Goal: Task Accomplishment & Management: Use online tool/utility

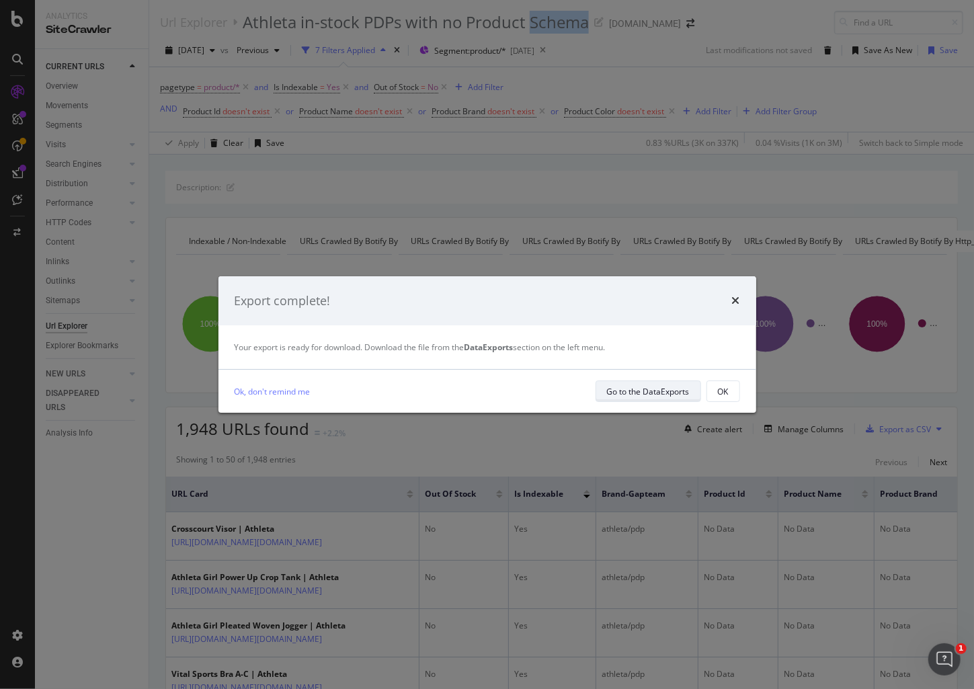
click at [655, 386] on div "Go to the DataExports" at bounding box center [648, 391] width 83 height 11
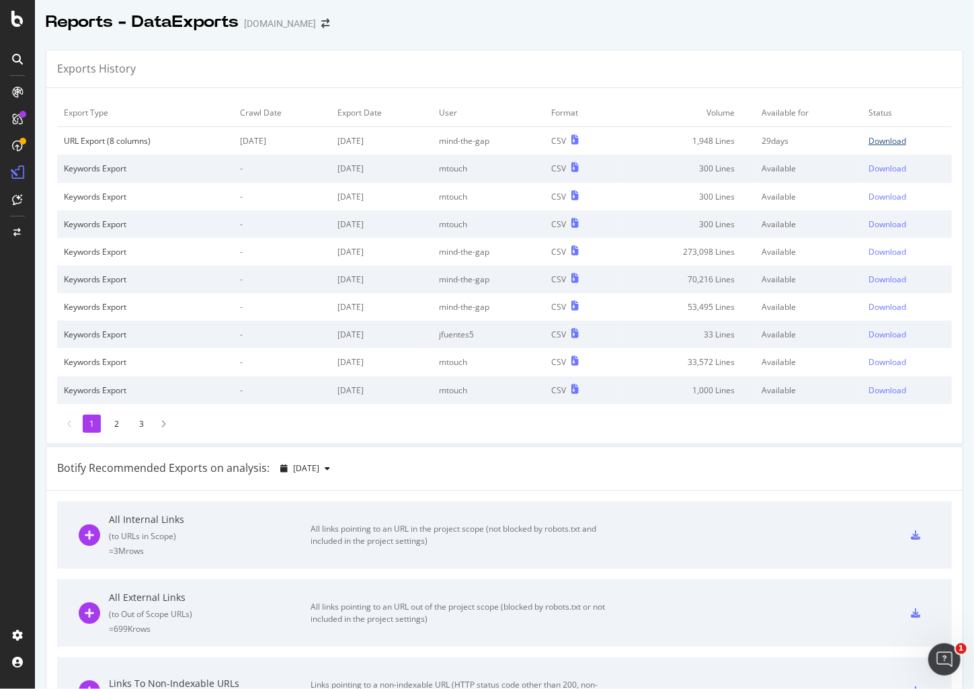
click at [868, 142] on div "Download" at bounding box center [887, 140] width 38 height 11
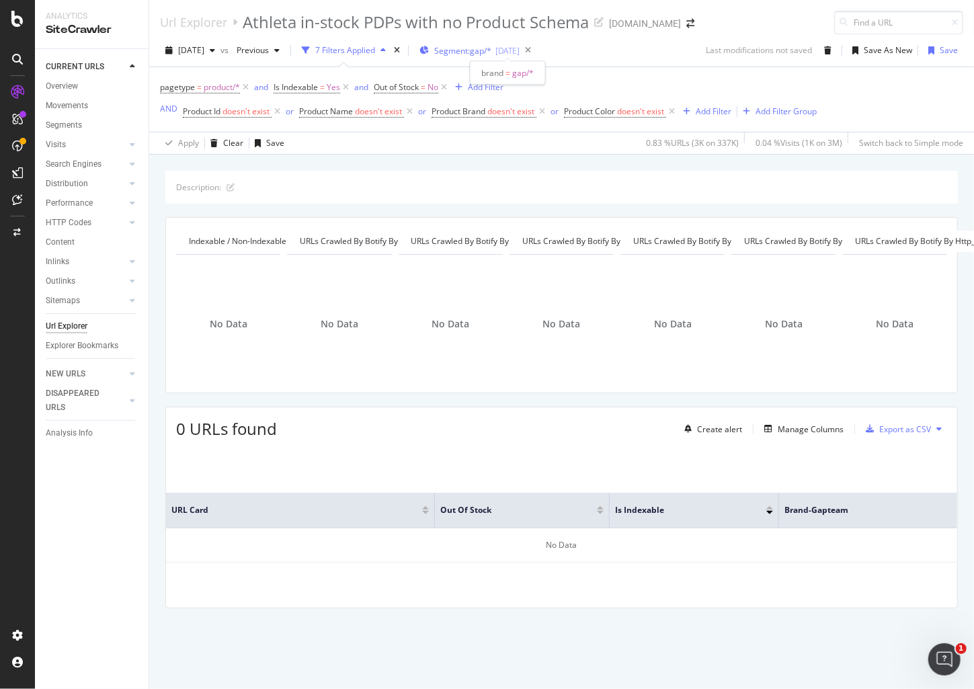
click at [491, 47] on span "Segment: gap/*" at bounding box center [462, 50] width 57 height 11
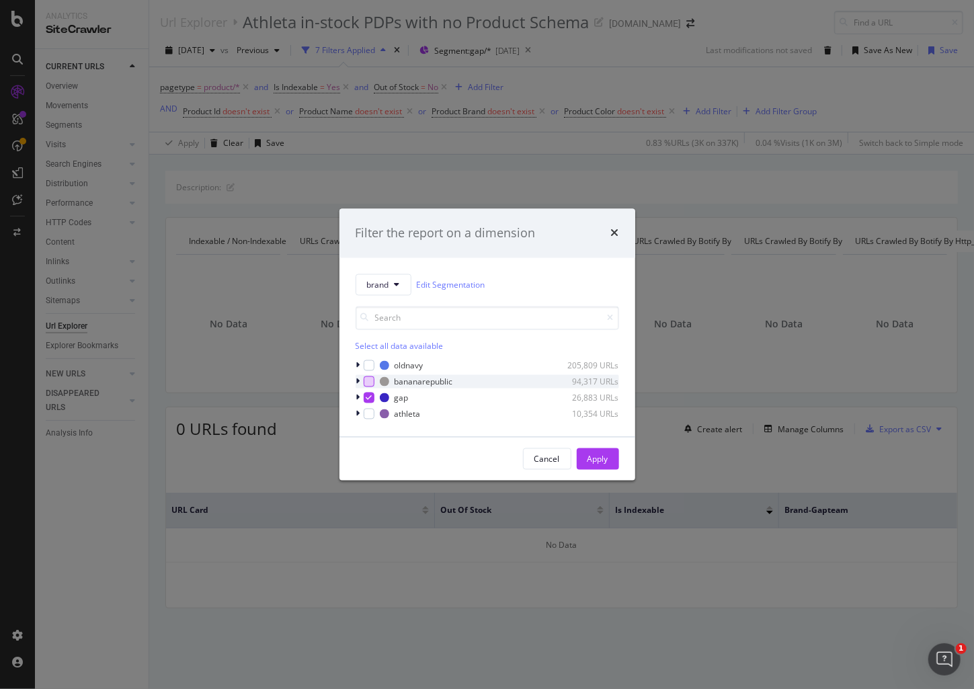
click at [370, 381] on div "modal" at bounding box center [369, 381] width 11 height 11
click at [372, 415] on div "modal" at bounding box center [369, 414] width 11 height 11
click at [370, 368] on div "modal" at bounding box center [369, 365] width 11 height 11
click at [598, 451] on div "Apply" at bounding box center [597, 459] width 21 height 20
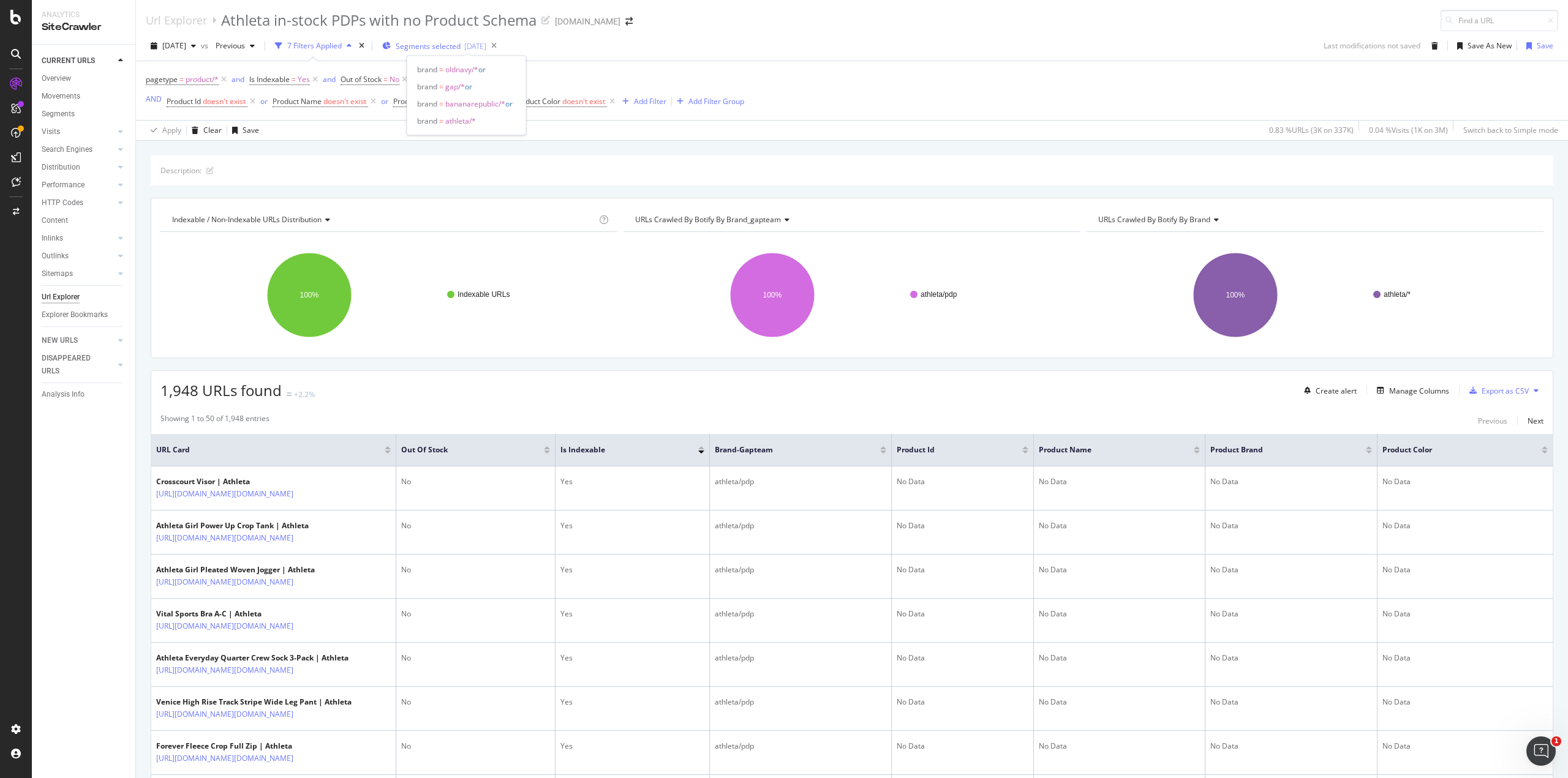
click at [460, 46] on span "Segments selected" at bounding box center [427, 46] width 65 height 10
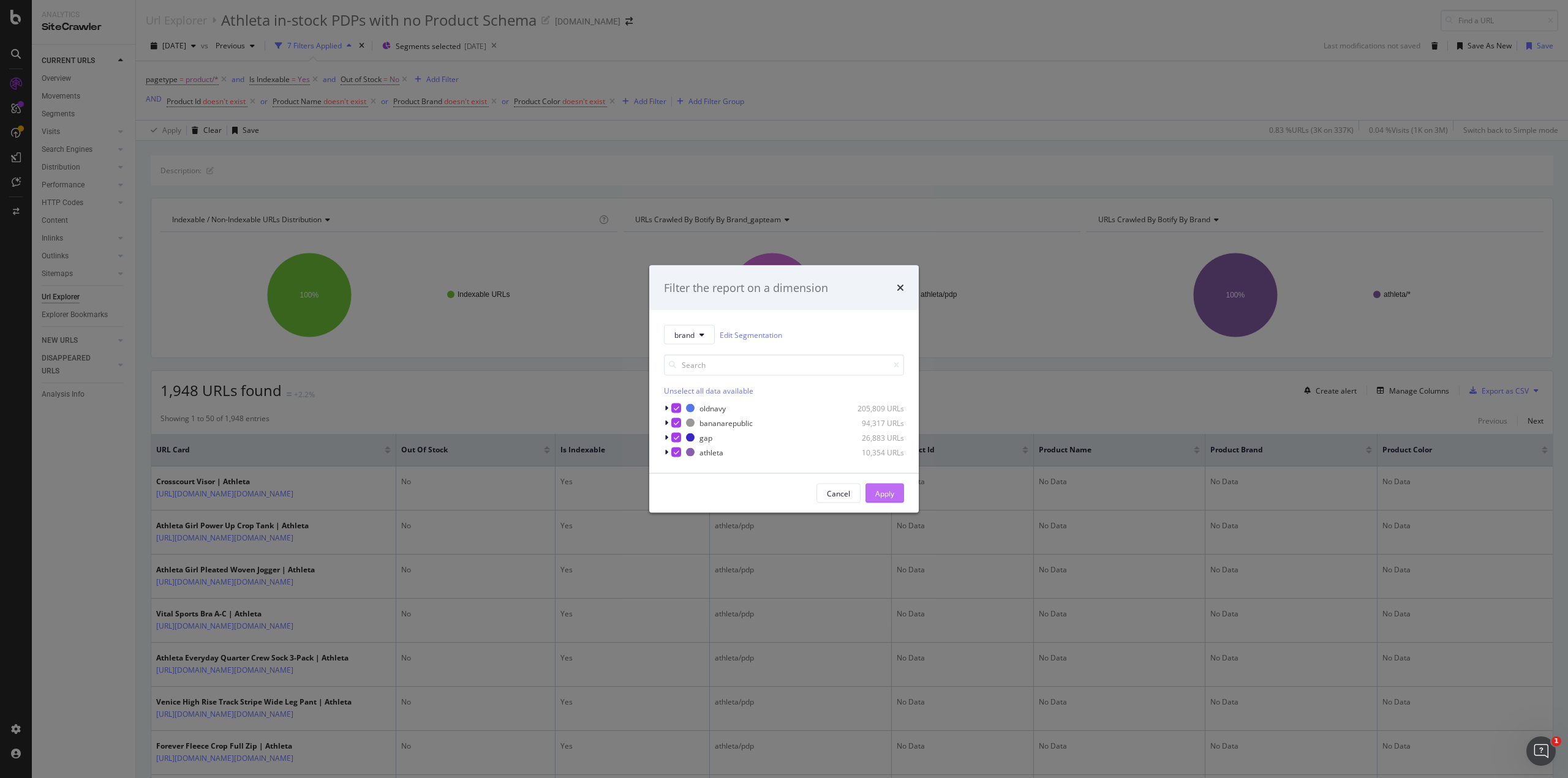
click at [886, 492] on div "Apply" at bounding box center [885, 493] width 19 height 10
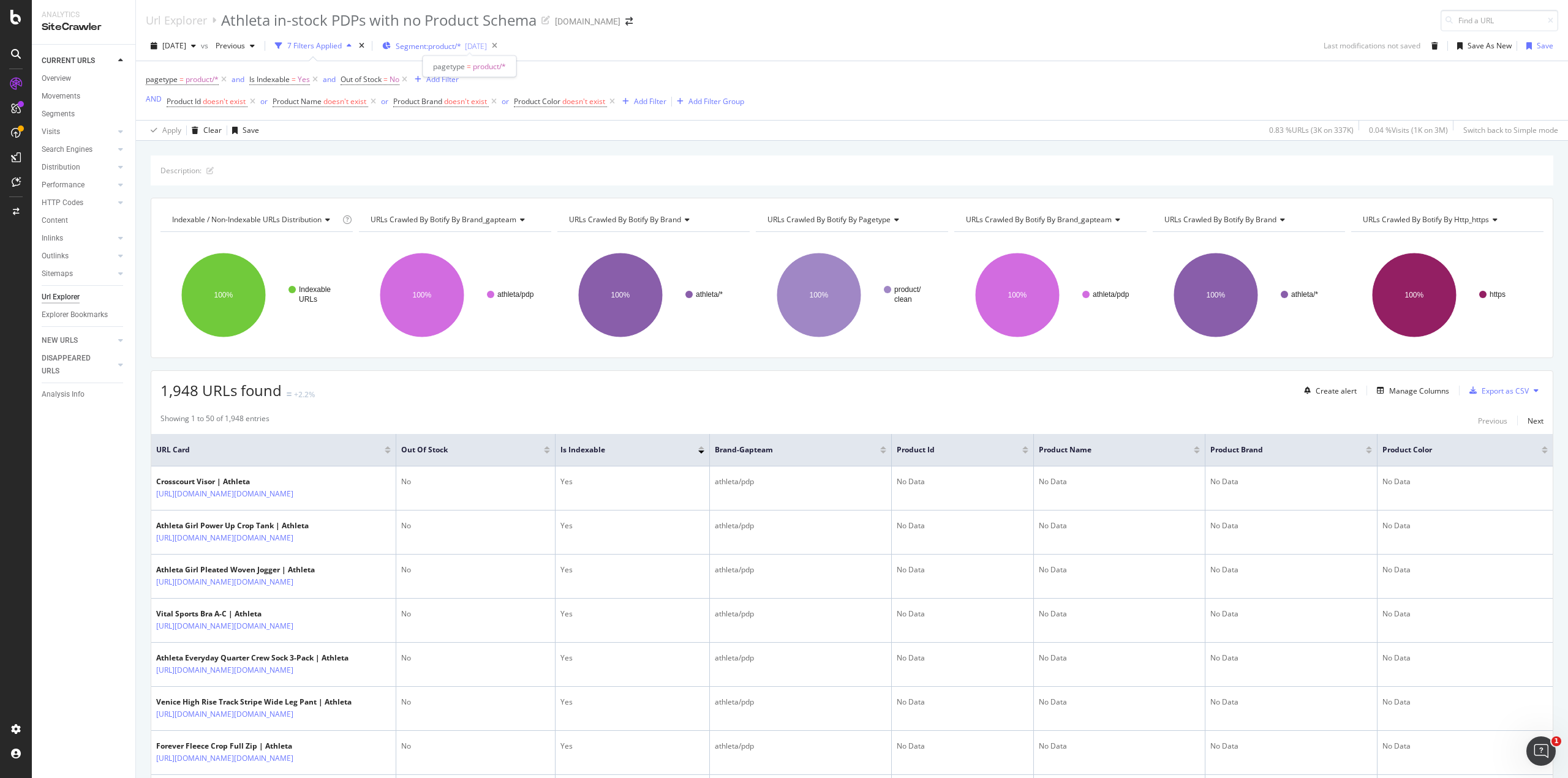
click at [461, 45] on span "Segment: product/*" at bounding box center [428, 46] width 66 height 10
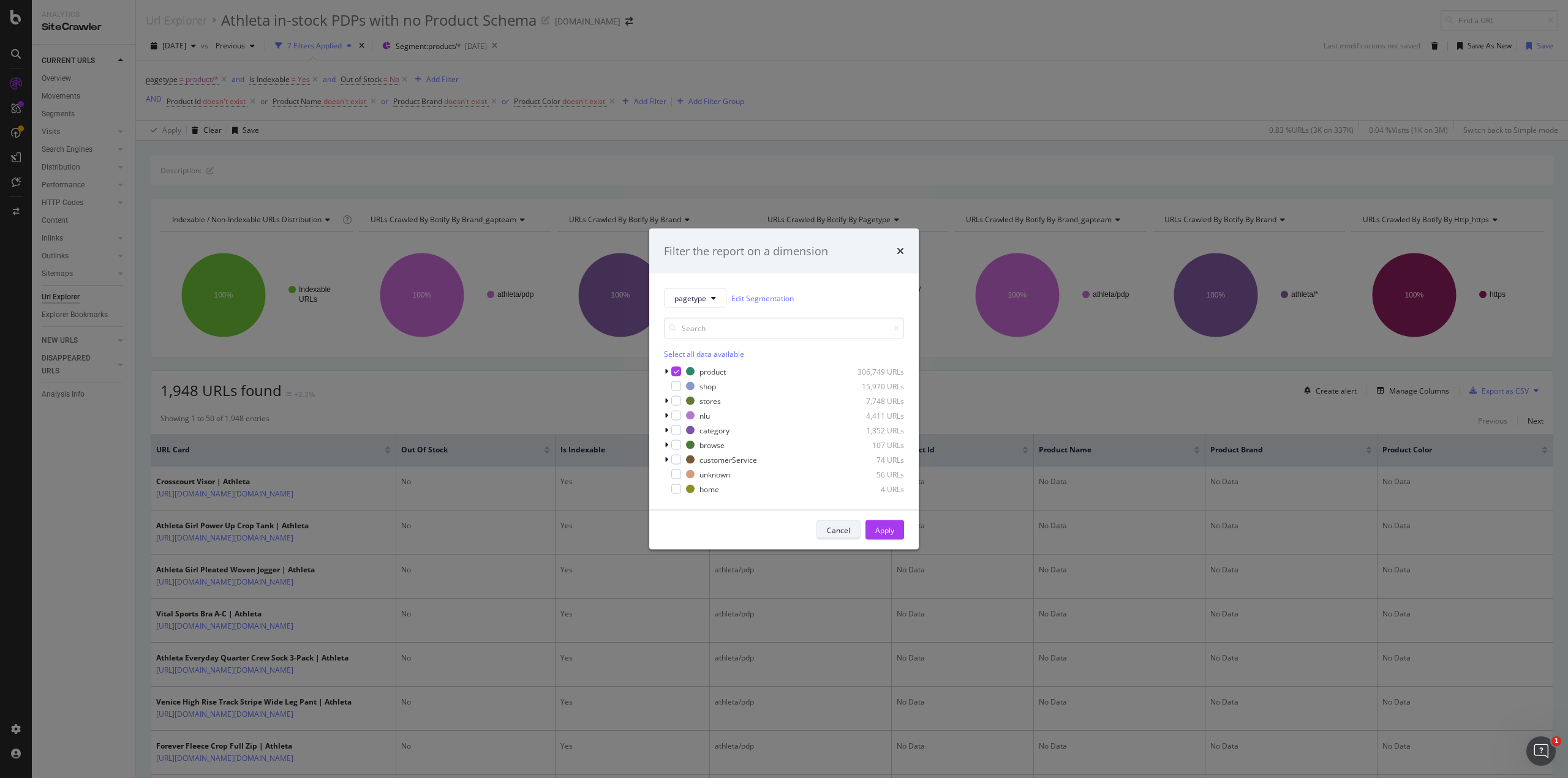
click at [831, 525] on div "Cancel" at bounding box center [838, 529] width 24 height 10
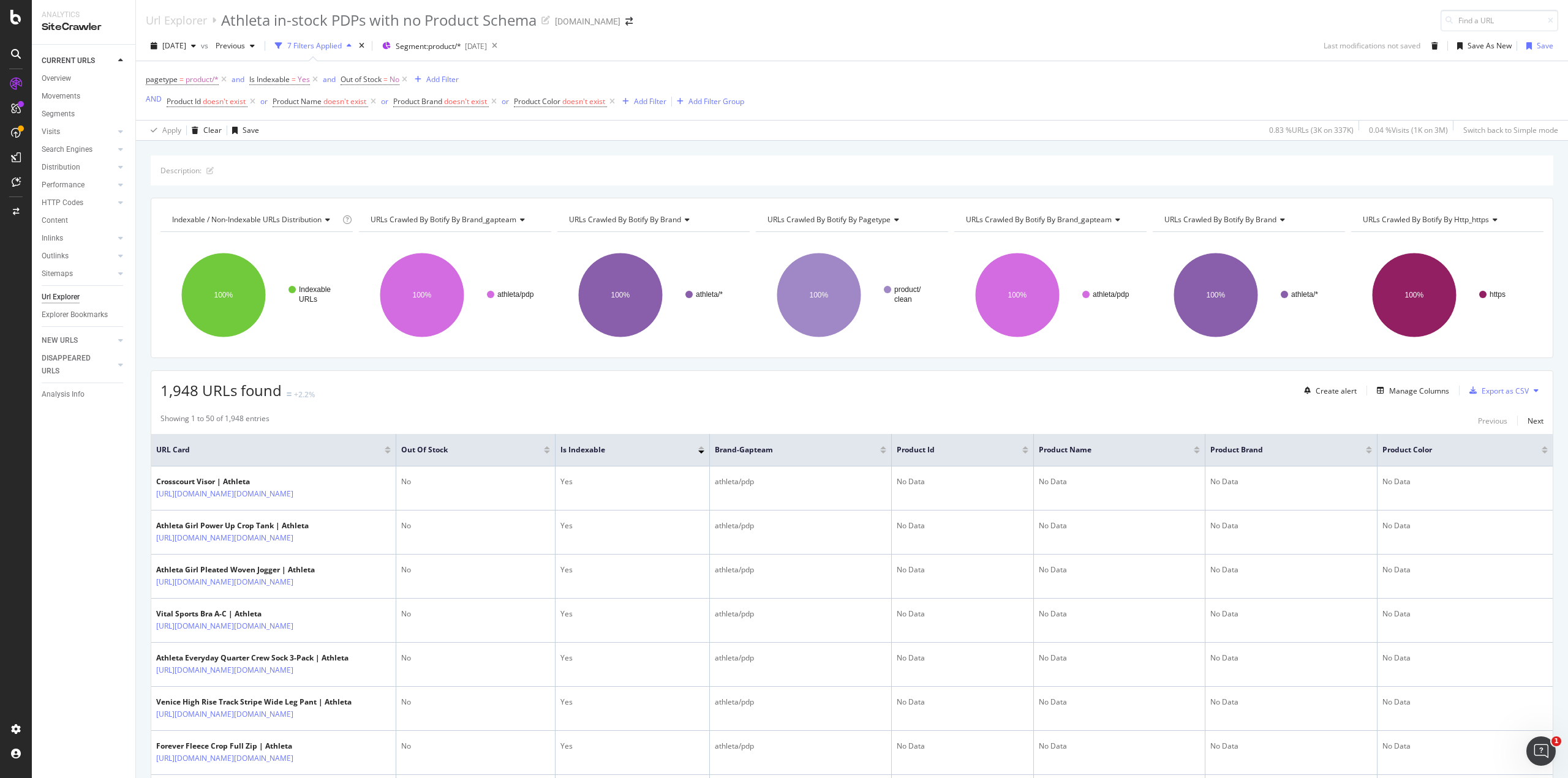
click at [342, 46] on div "7 Filters Applied" at bounding box center [314, 45] width 55 height 10
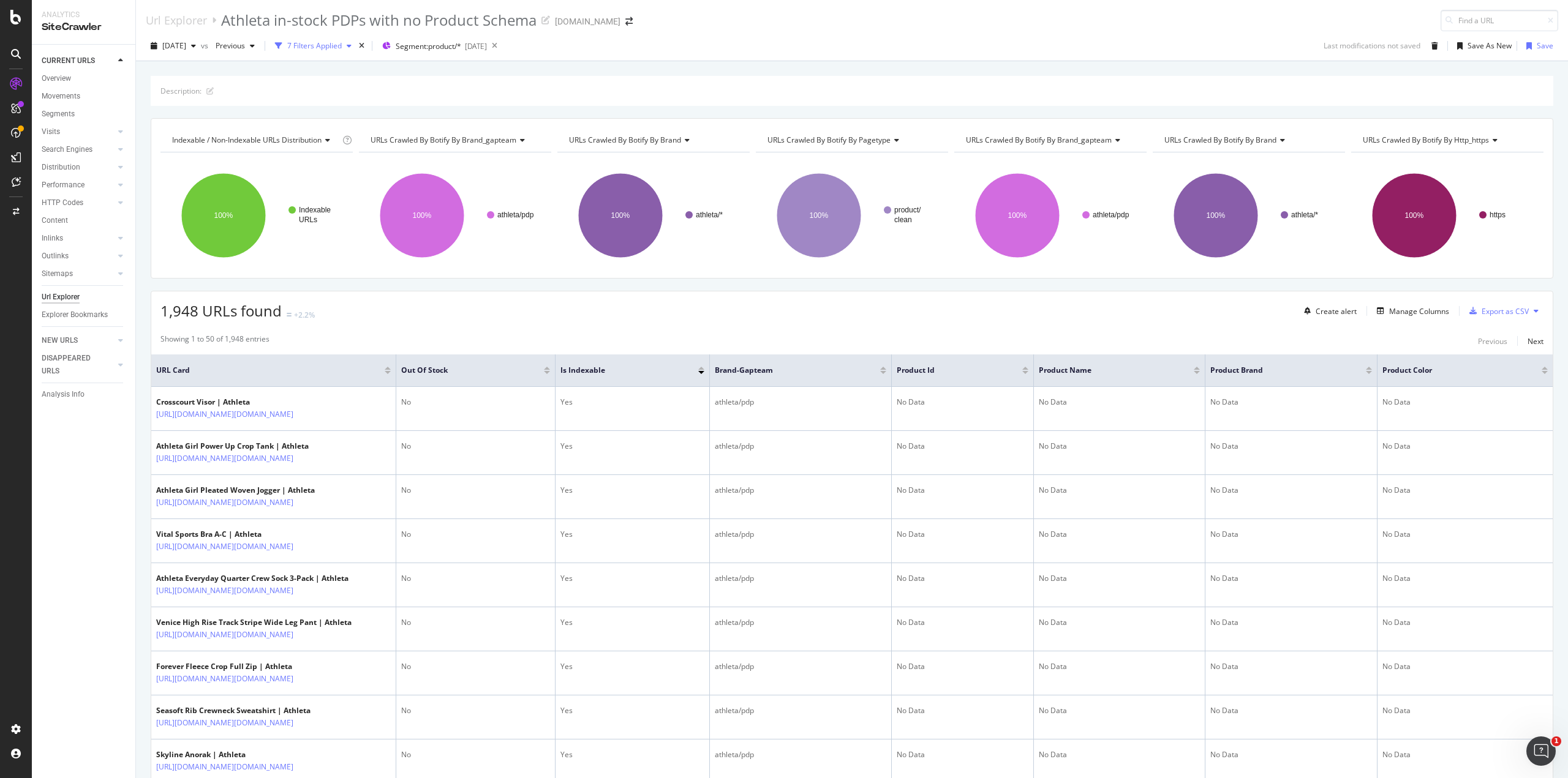
click at [342, 46] on div "7 Filters Applied" at bounding box center [314, 45] width 55 height 10
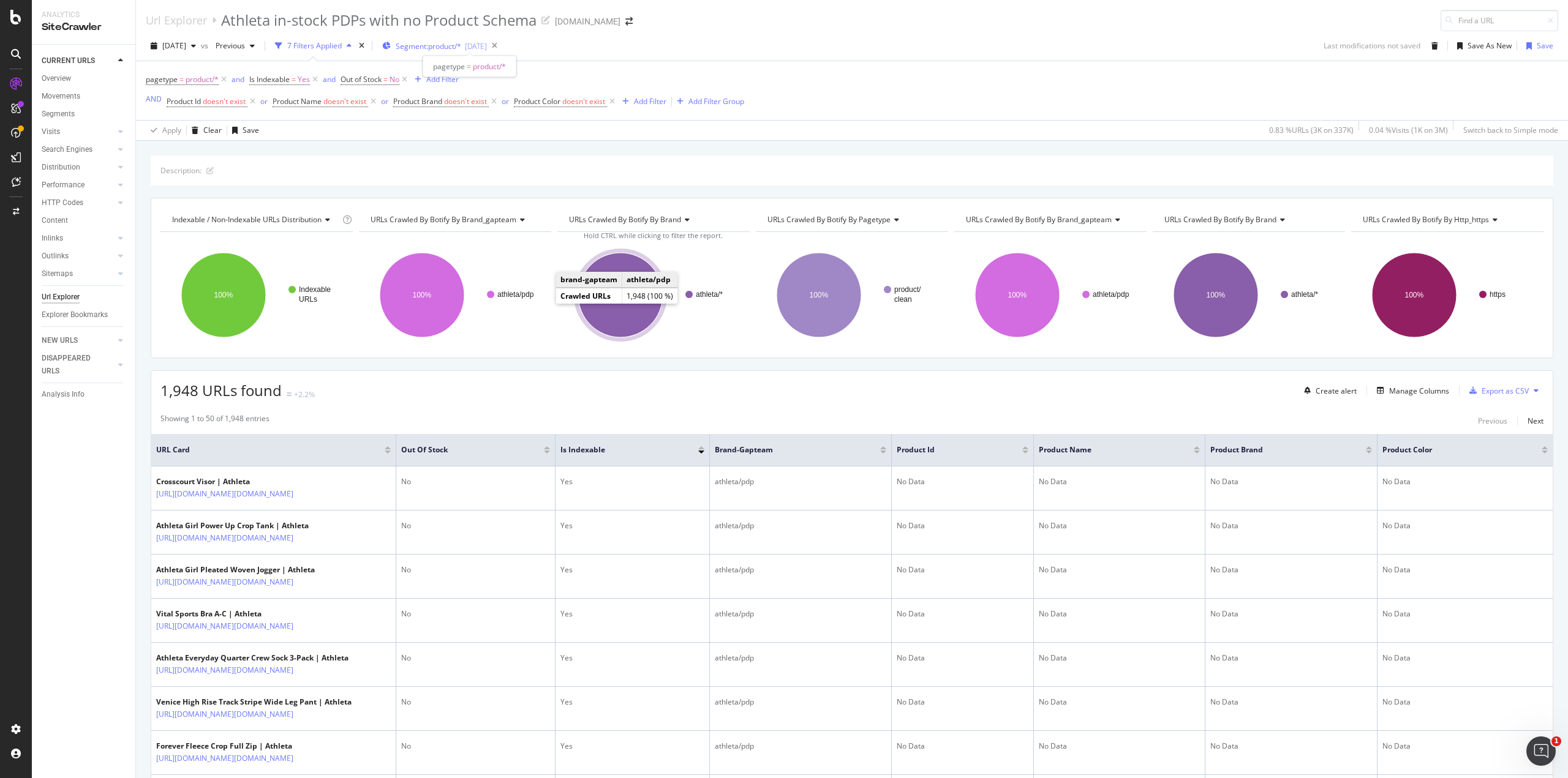
click at [461, 44] on span "Segment: product/*" at bounding box center [428, 46] width 66 height 10
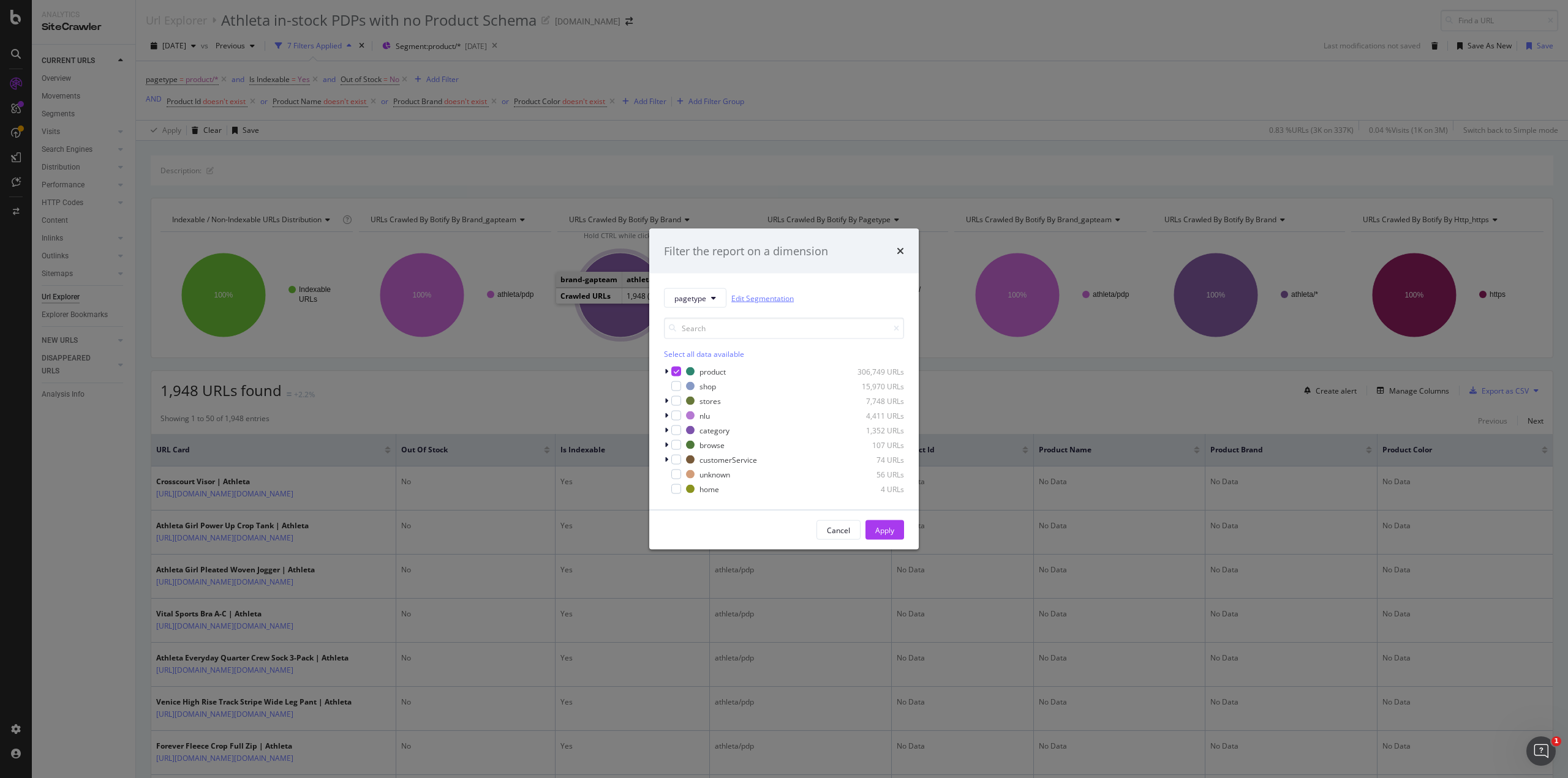
click at [753, 295] on link "Edit Segmentation" at bounding box center [763, 298] width 63 height 13
click at [837, 525] on div "Cancel" at bounding box center [838, 529] width 24 height 10
